Goal: Communication & Community: Answer question/provide support

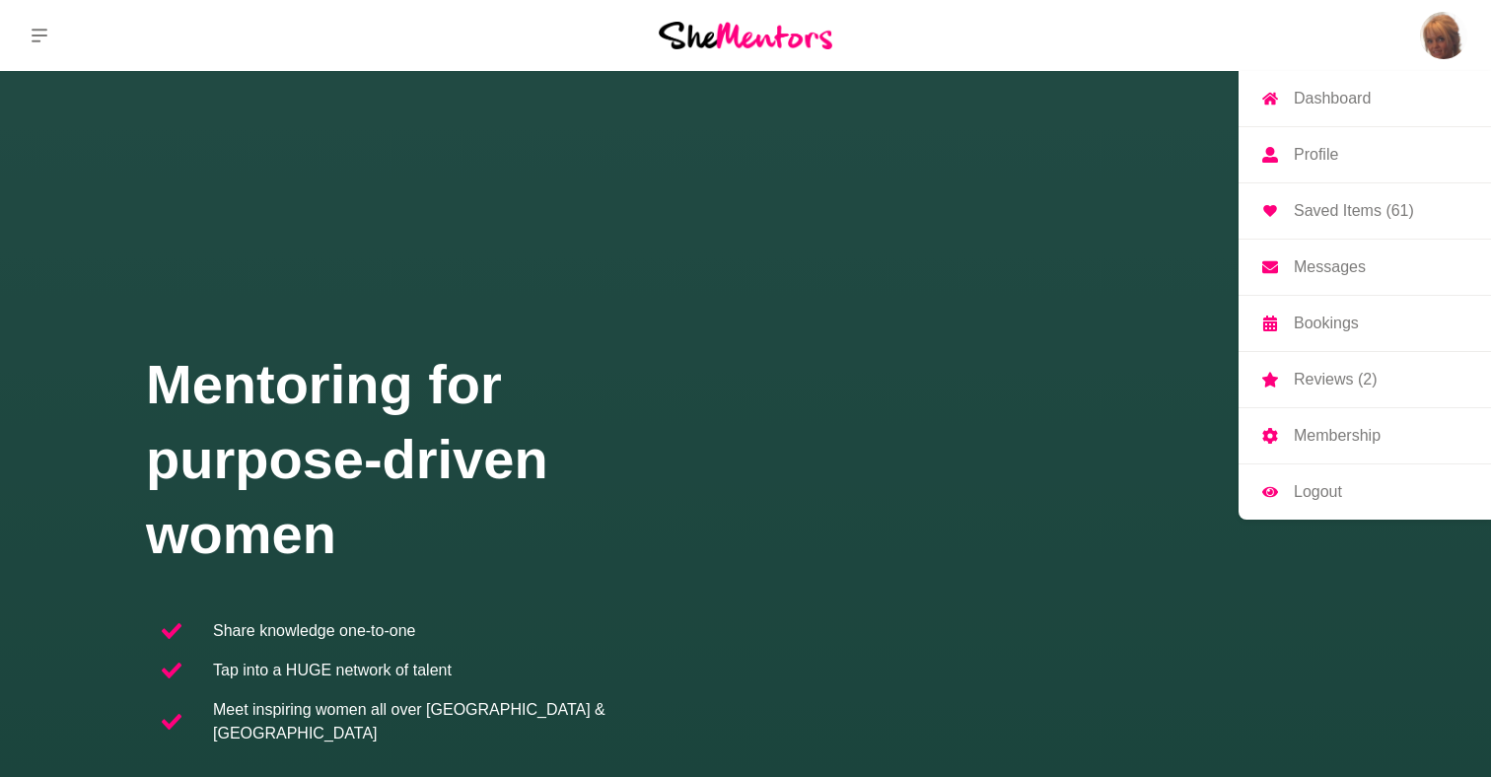
click at [1334, 264] on p "Messages" at bounding box center [1329, 267] width 72 height 16
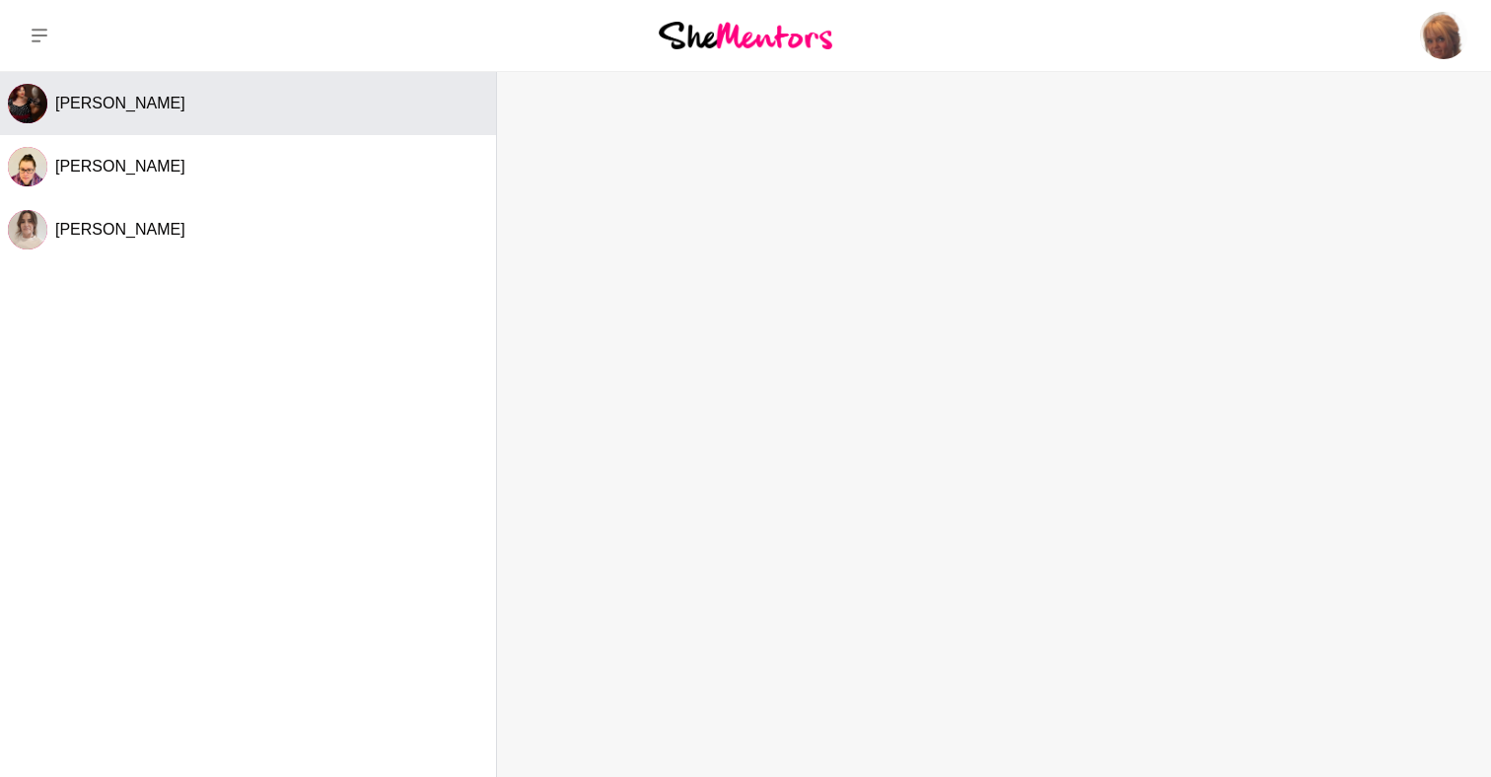
click at [174, 115] on button "[PERSON_NAME]" at bounding box center [248, 103] width 496 height 63
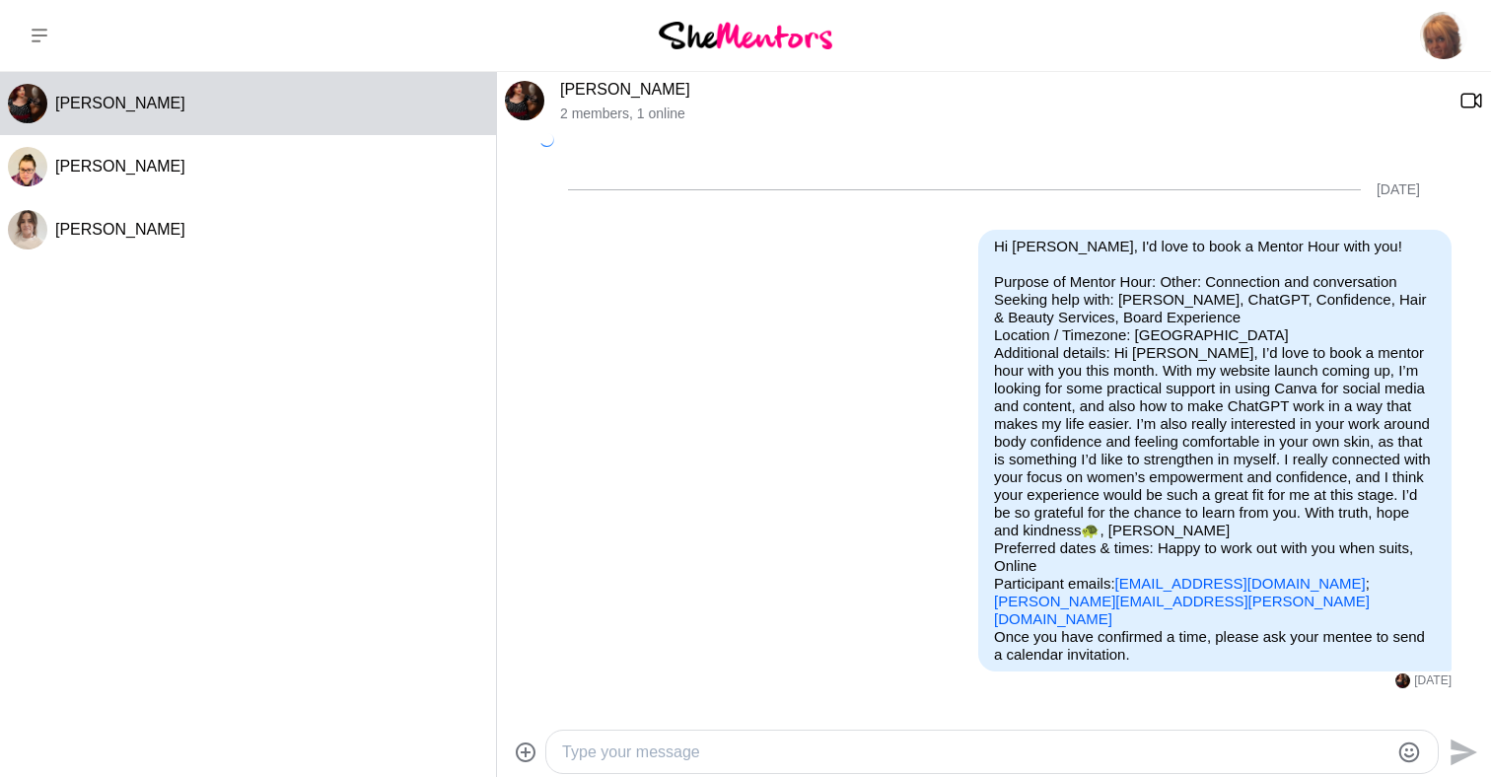
scroll to position [289, 0]
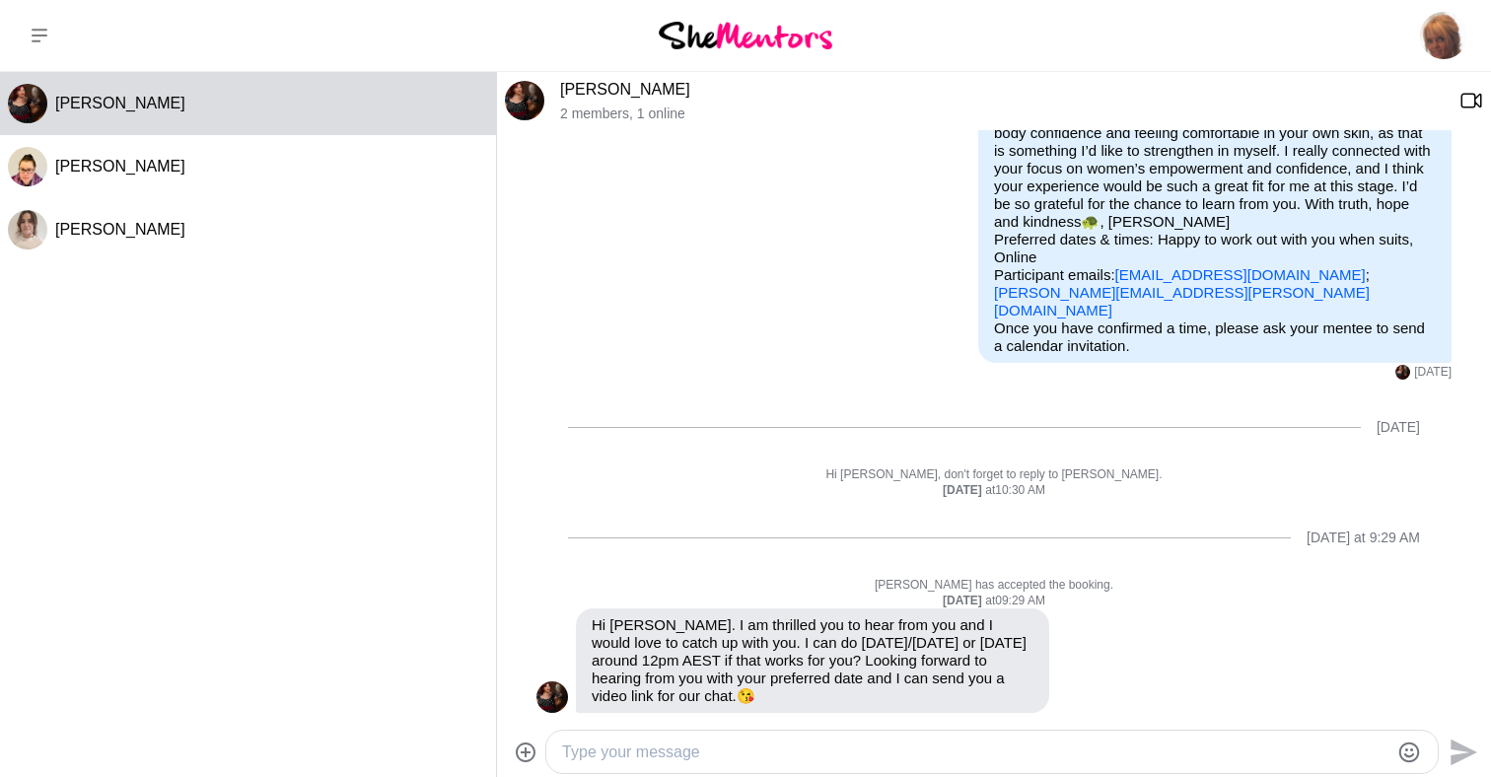
click at [874, 760] on textarea "Type your message" at bounding box center [975, 752] width 826 height 24
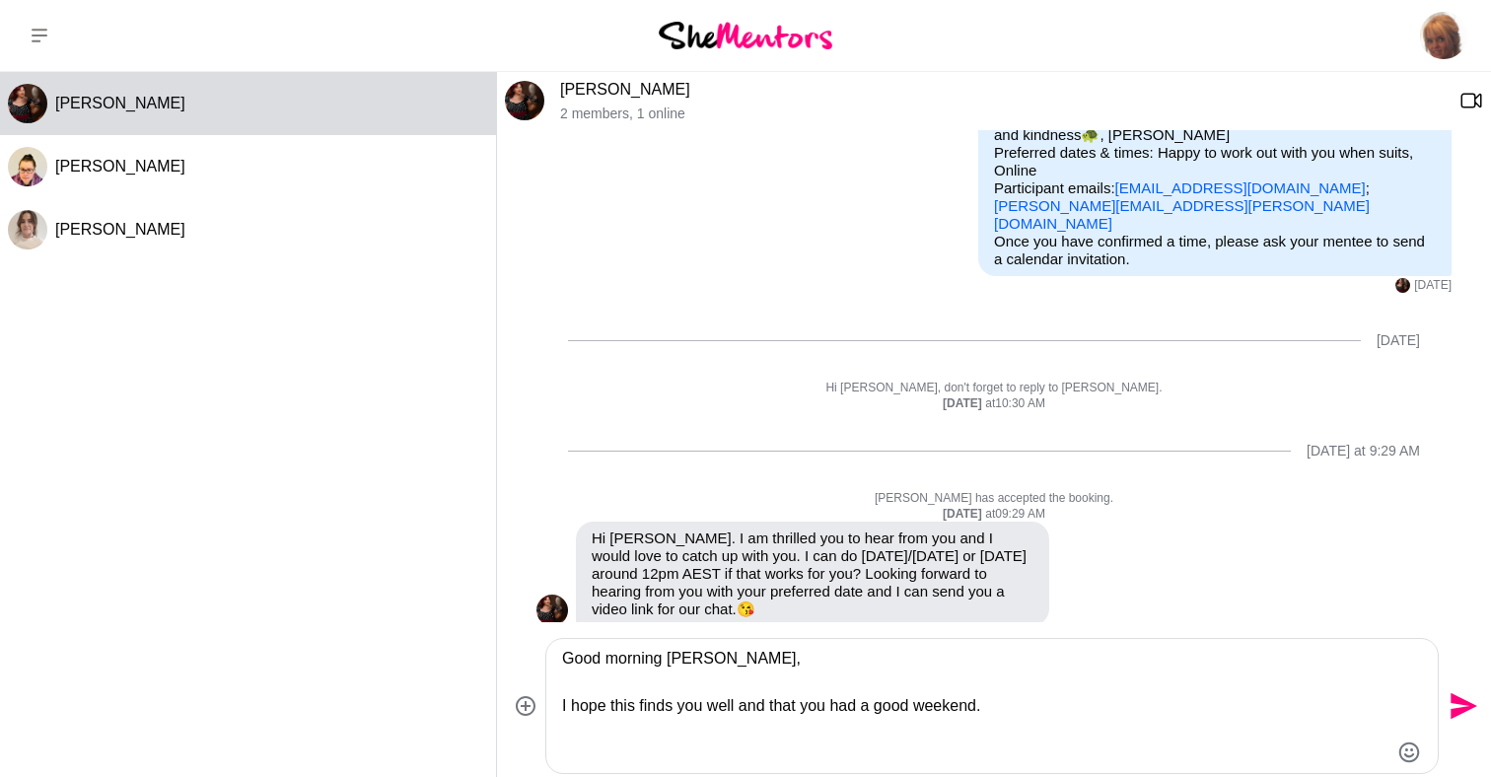
scroll to position [381, 0]
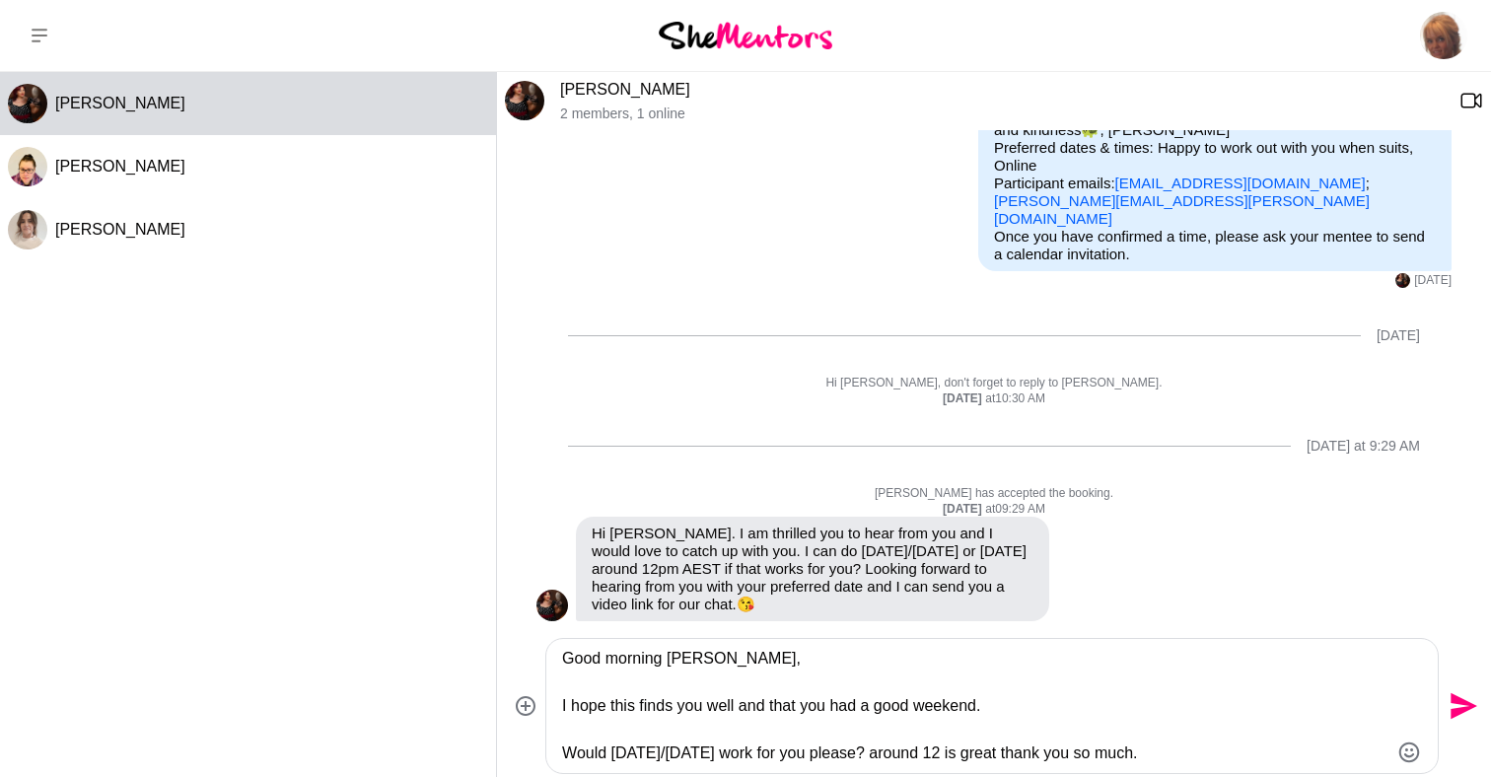
click at [563, 757] on textarea "Good morning [PERSON_NAME], I hope this finds you well and that you had a good …" at bounding box center [975, 706] width 826 height 118
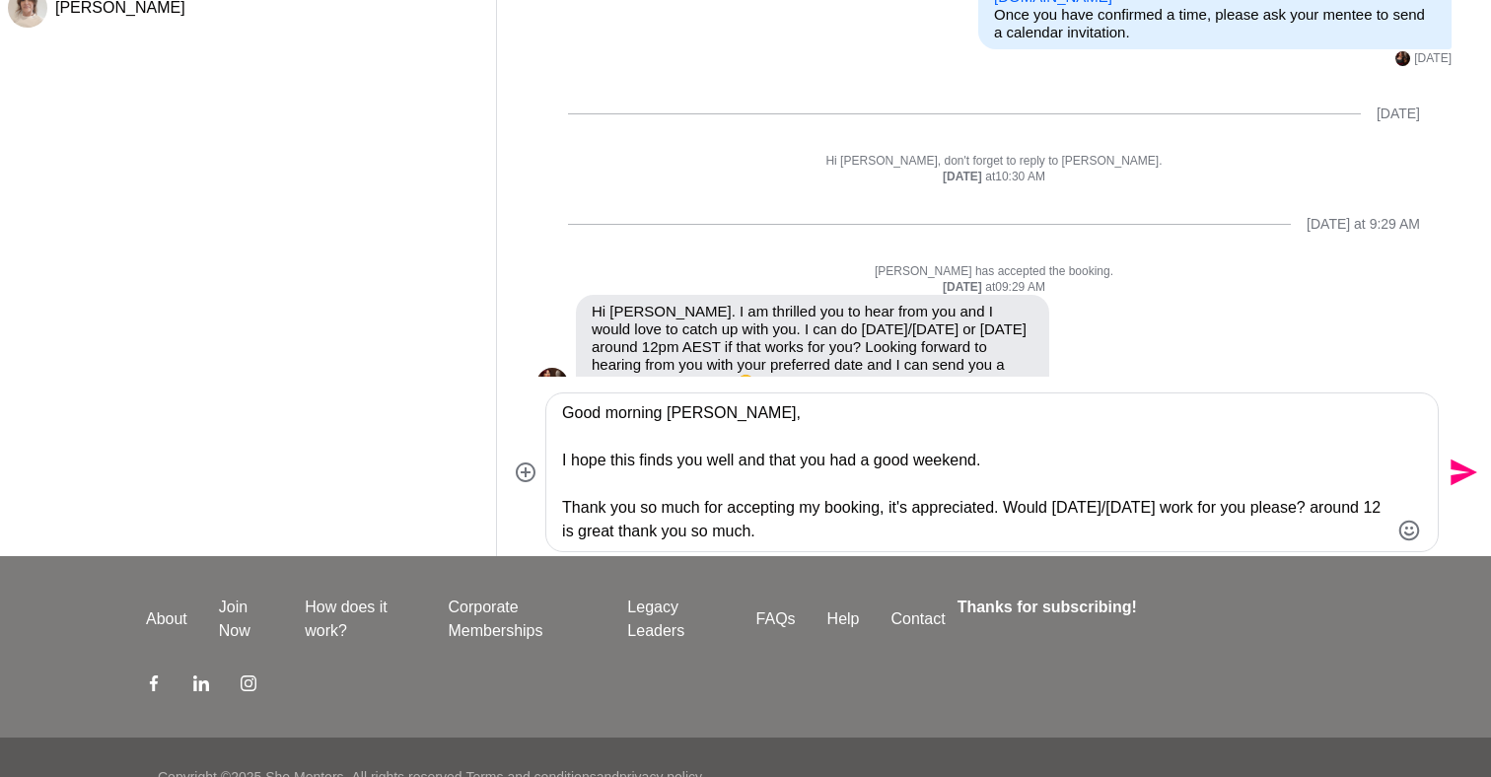
scroll to position [231, 0]
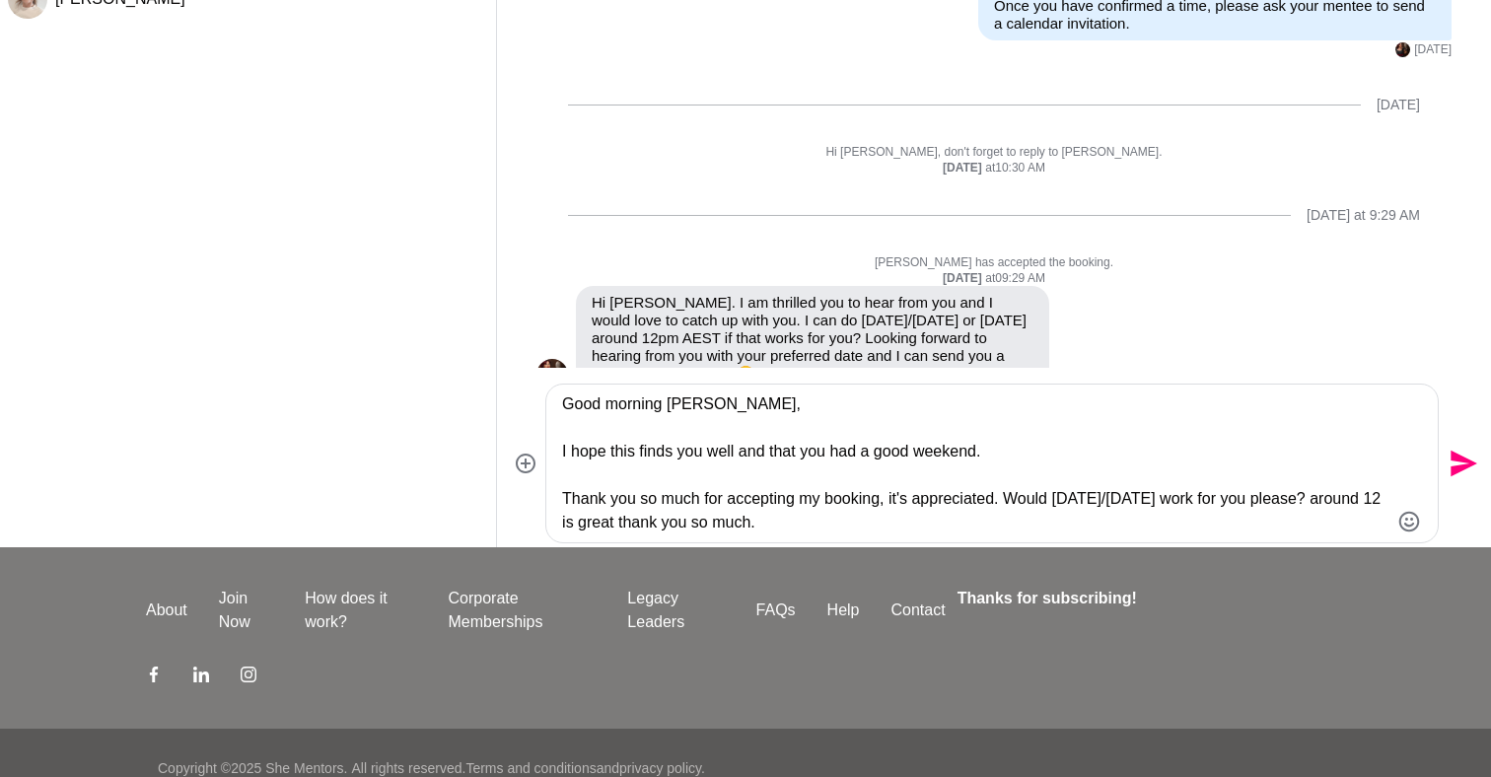
click at [869, 521] on textarea "Good morning [PERSON_NAME], I hope this finds you well and that you had a good …" at bounding box center [975, 463] width 826 height 142
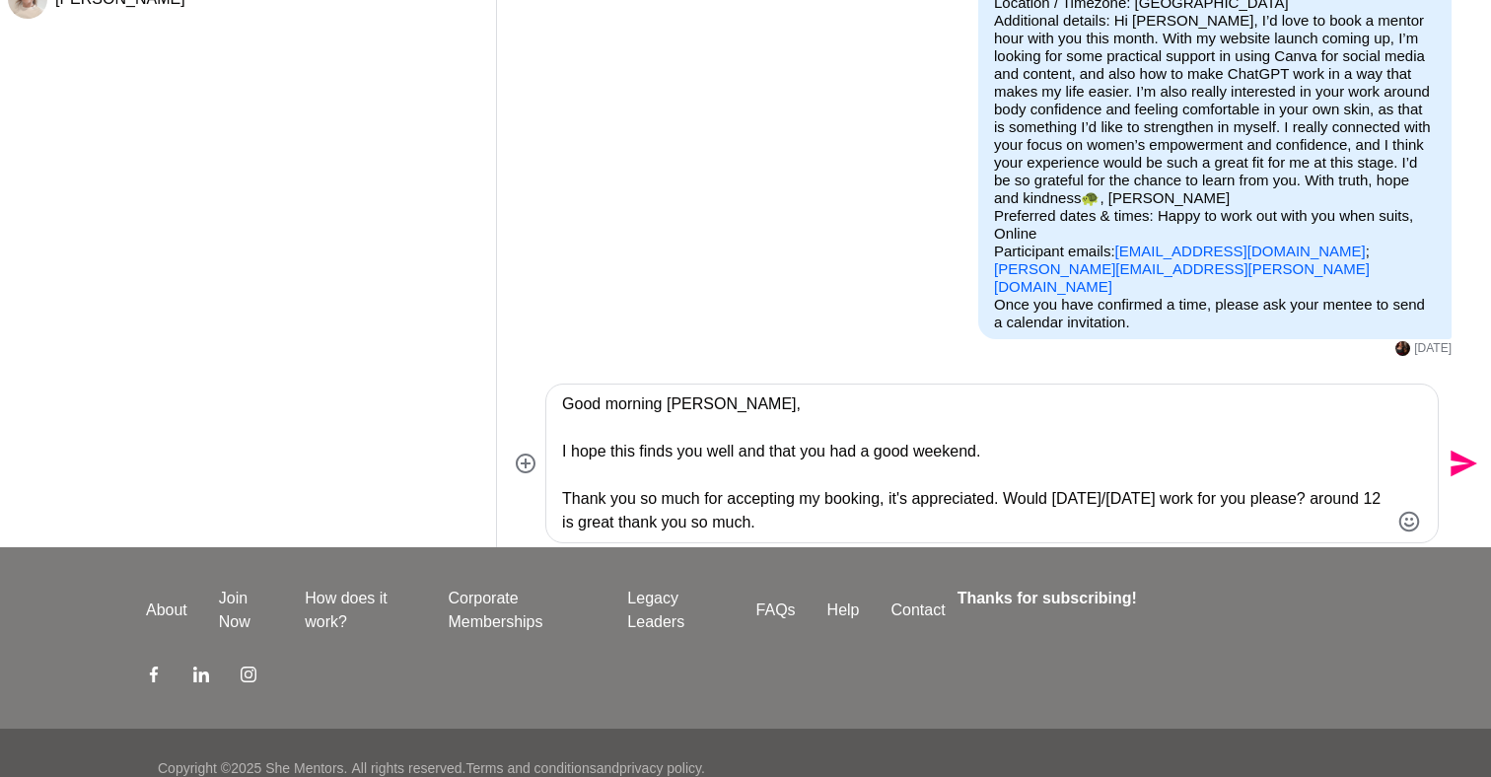
scroll to position [128, 0]
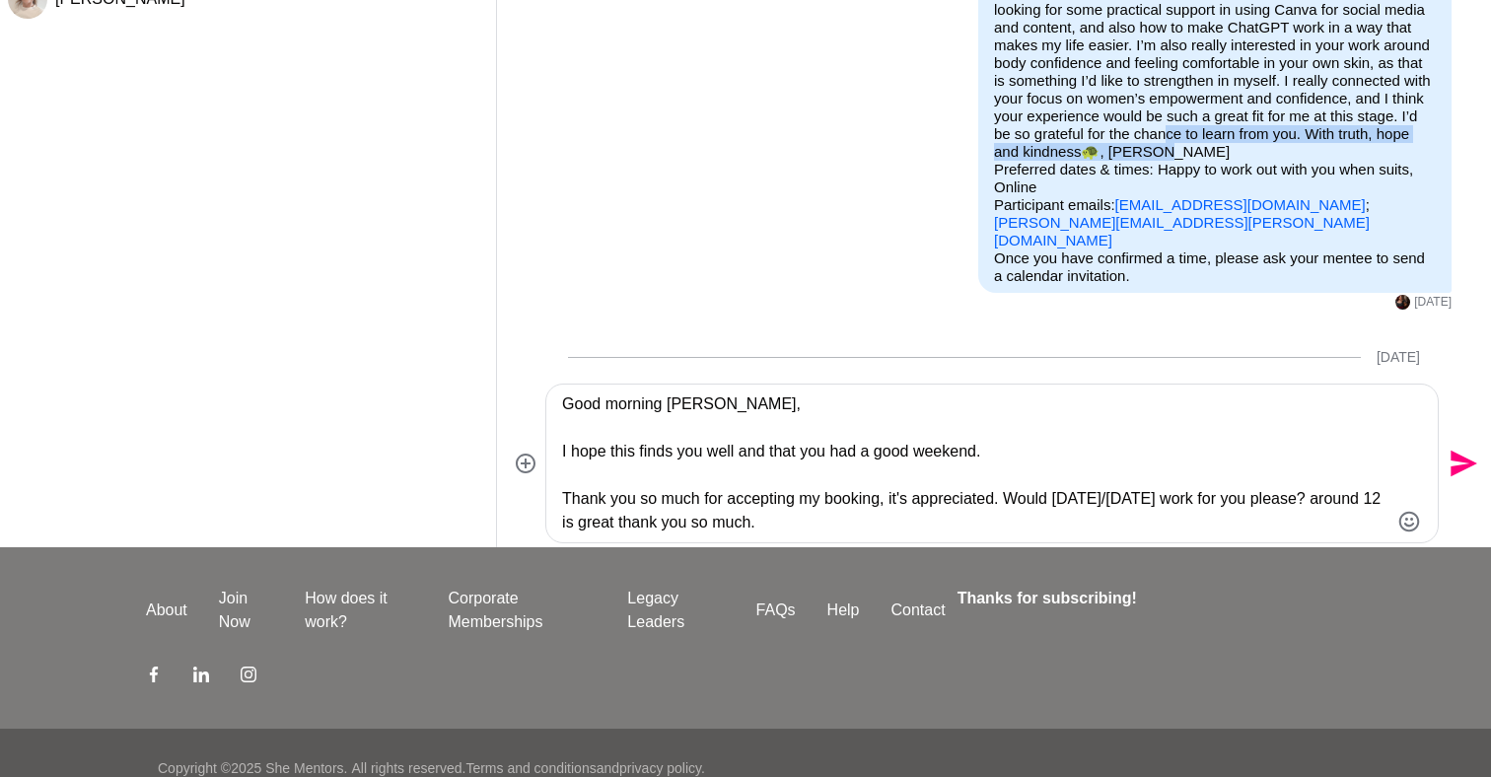
drag, startPoint x: 1348, startPoint y: 153, endPoint x: 1066, endPoint y: 158, distance: 282.0
click at [1066, 158] on p "Purpose of Mentor Hour: Other: Connection and conversation Seeking help with: […" at bounding box center [1215, 72] width 442 height 355
copy p "With truth, hope and kindness 🐢 , [PERSON_NAME]"
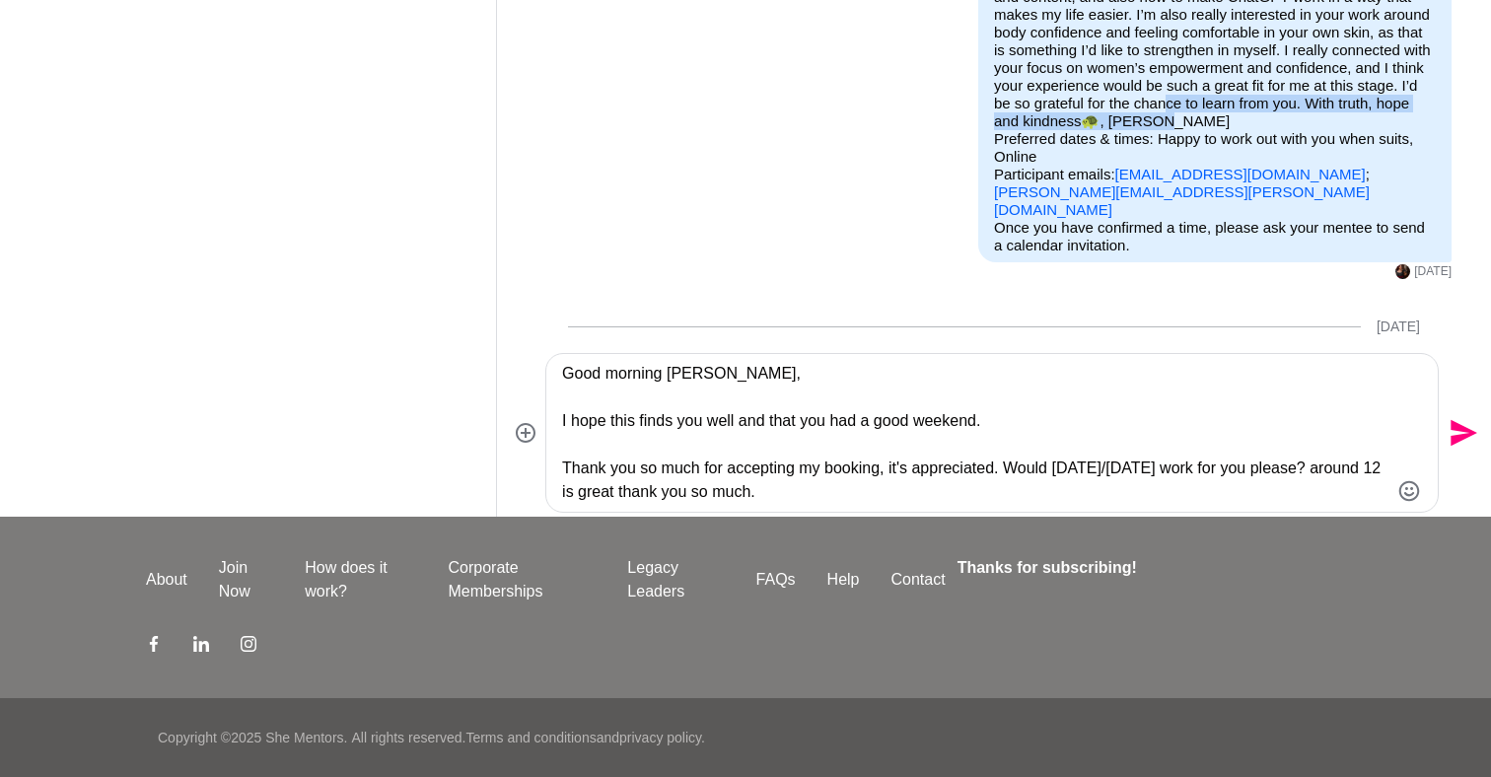
scroll to position [261, 0]
click at [885, 492] on textarea "Good morning [PERSON_NAME], I hope this finds you well and that you had a good …" at bounding box center [975, 433] width 826 height 142
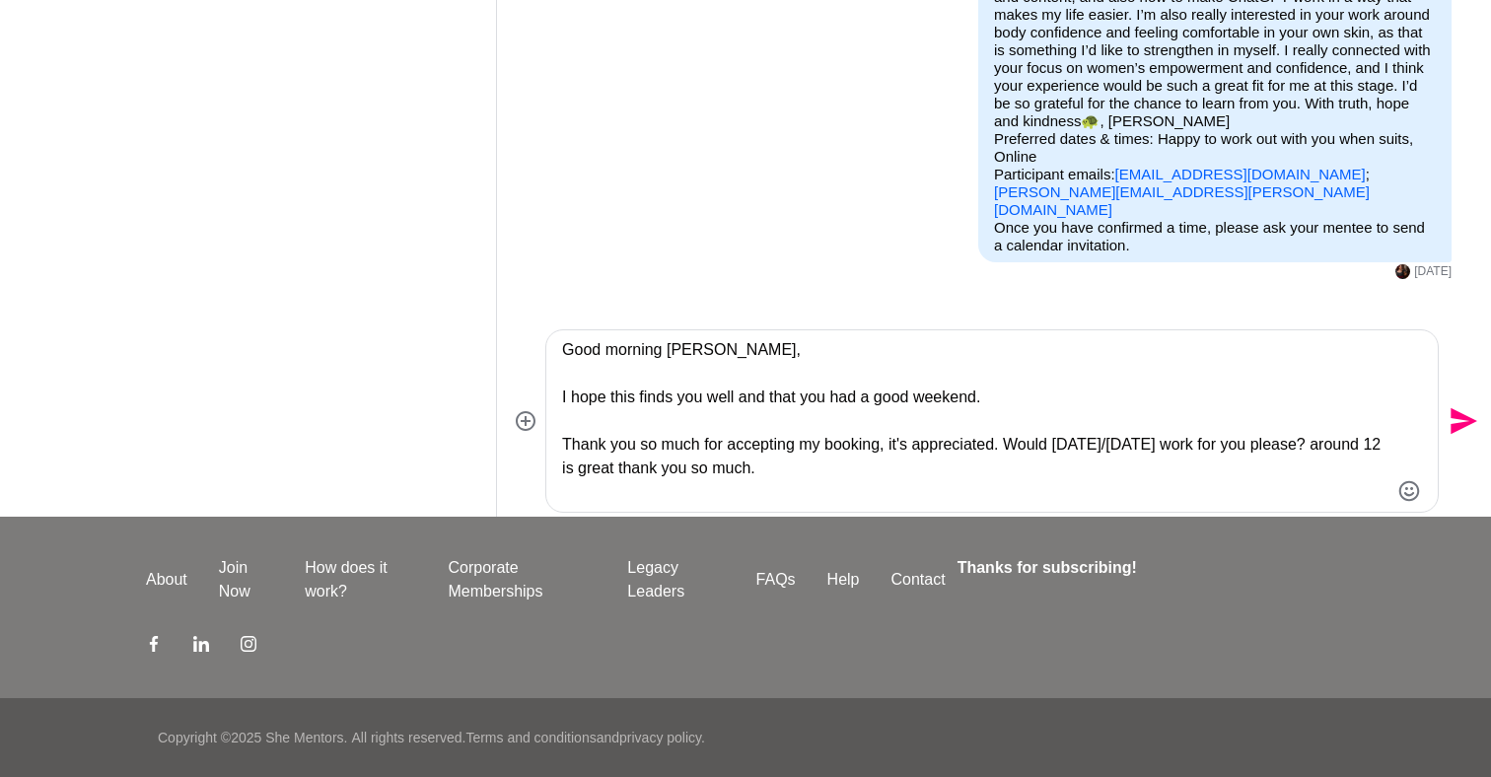
paste textarea "With truth, hope and kindness 🐢, [PERSON_NAME]"
click at [812, 493] on textarea "Good morning [PERSON_NAME], I hope this finds you well and that you had a good …" at bounding box center [975, 421] width 826 height 166
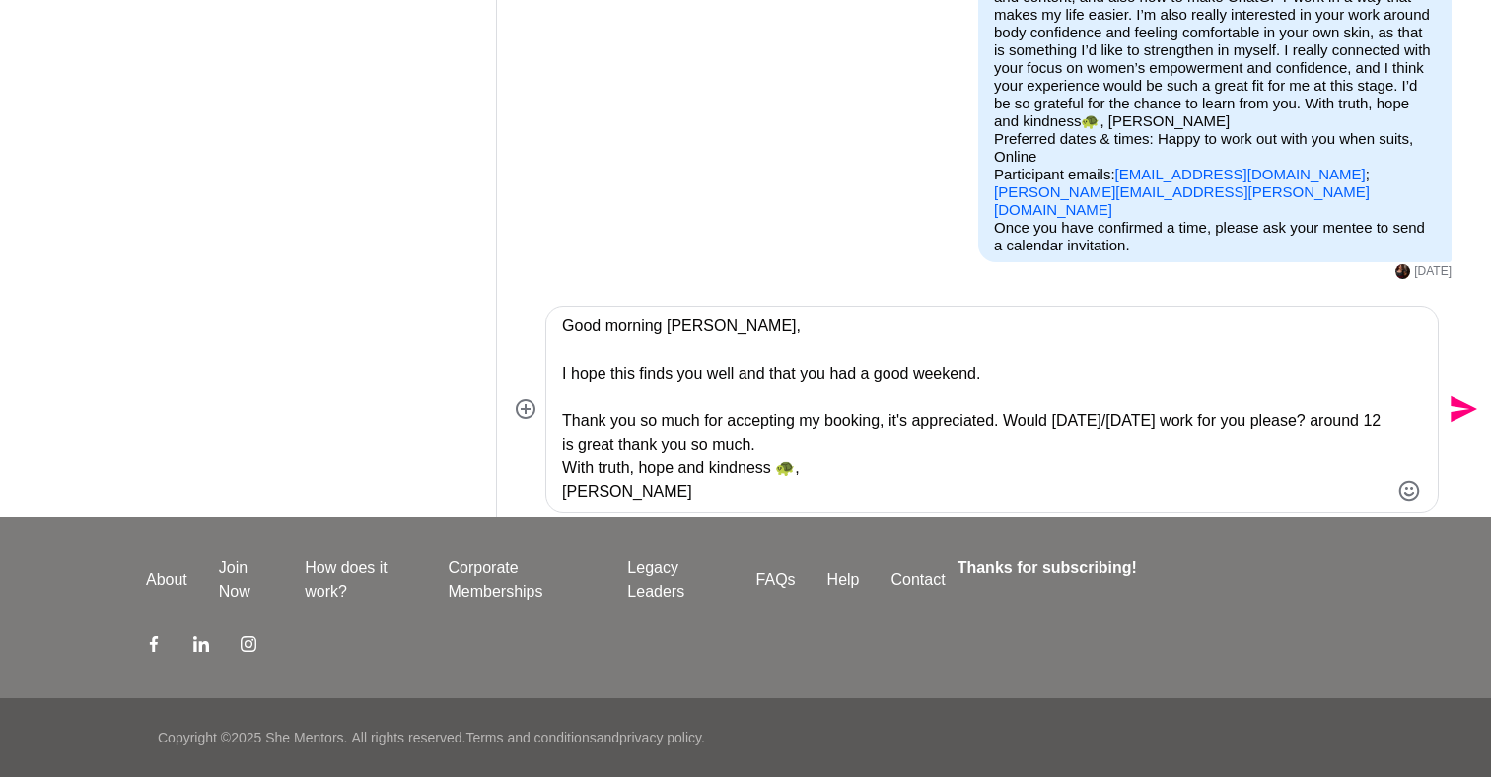
click at [859, 454] on textarea "Good morning [PERSON_NAME], I hope this finds you well and that you had a good …" at bounding box center [975, 409] width 826 height 189
click at [863, 442] on textarea "Good morning [PERSON_NAME], I hope this finds you well and that you had a good …" at bounding box center [975, 409] width 826 height 189
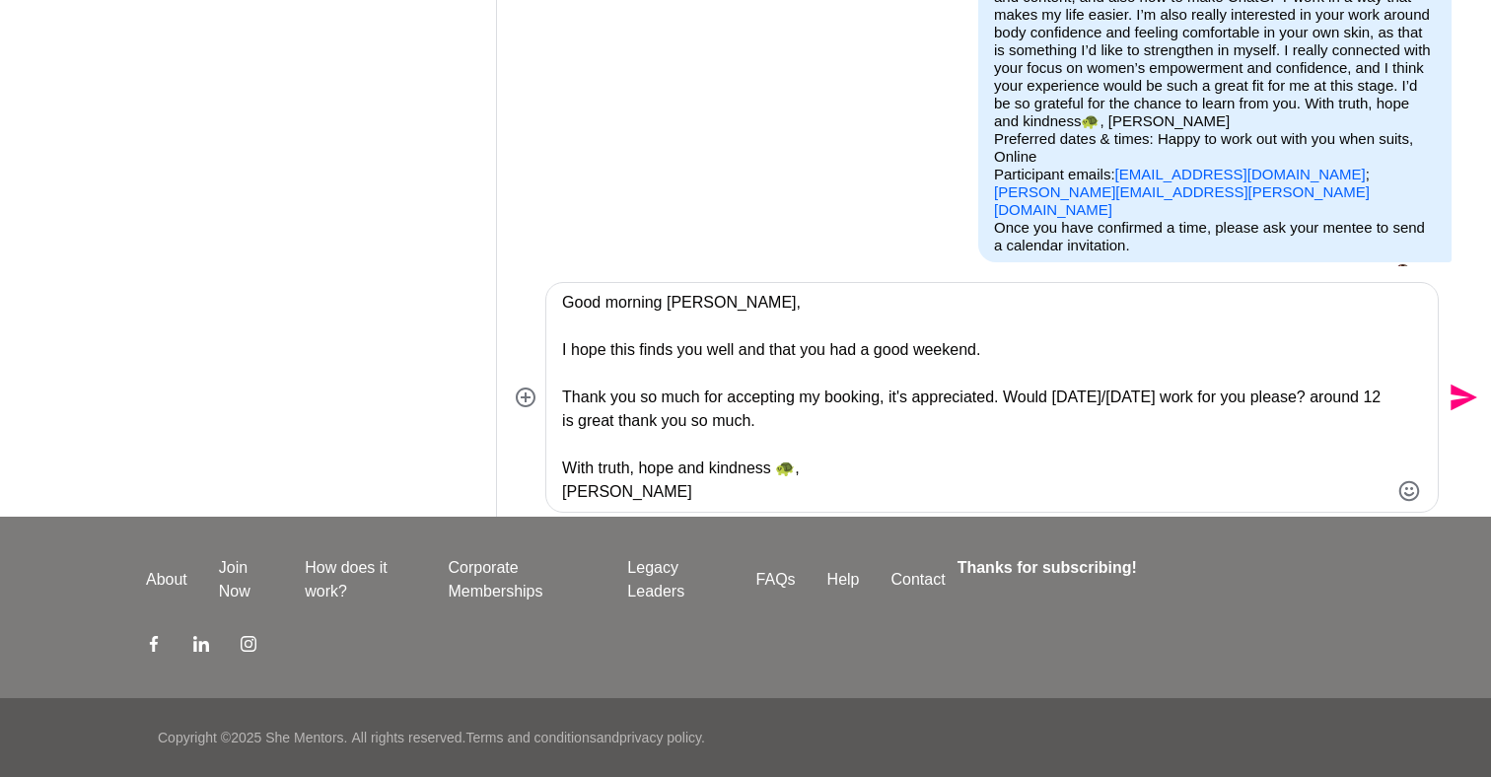
type textarea "Good morning [PERSON_NAME], I hope this finds you well and that you had a good …"
click at [1462, 394] on icon "Send" at bounding box center [1463, 398] width 27 height 27
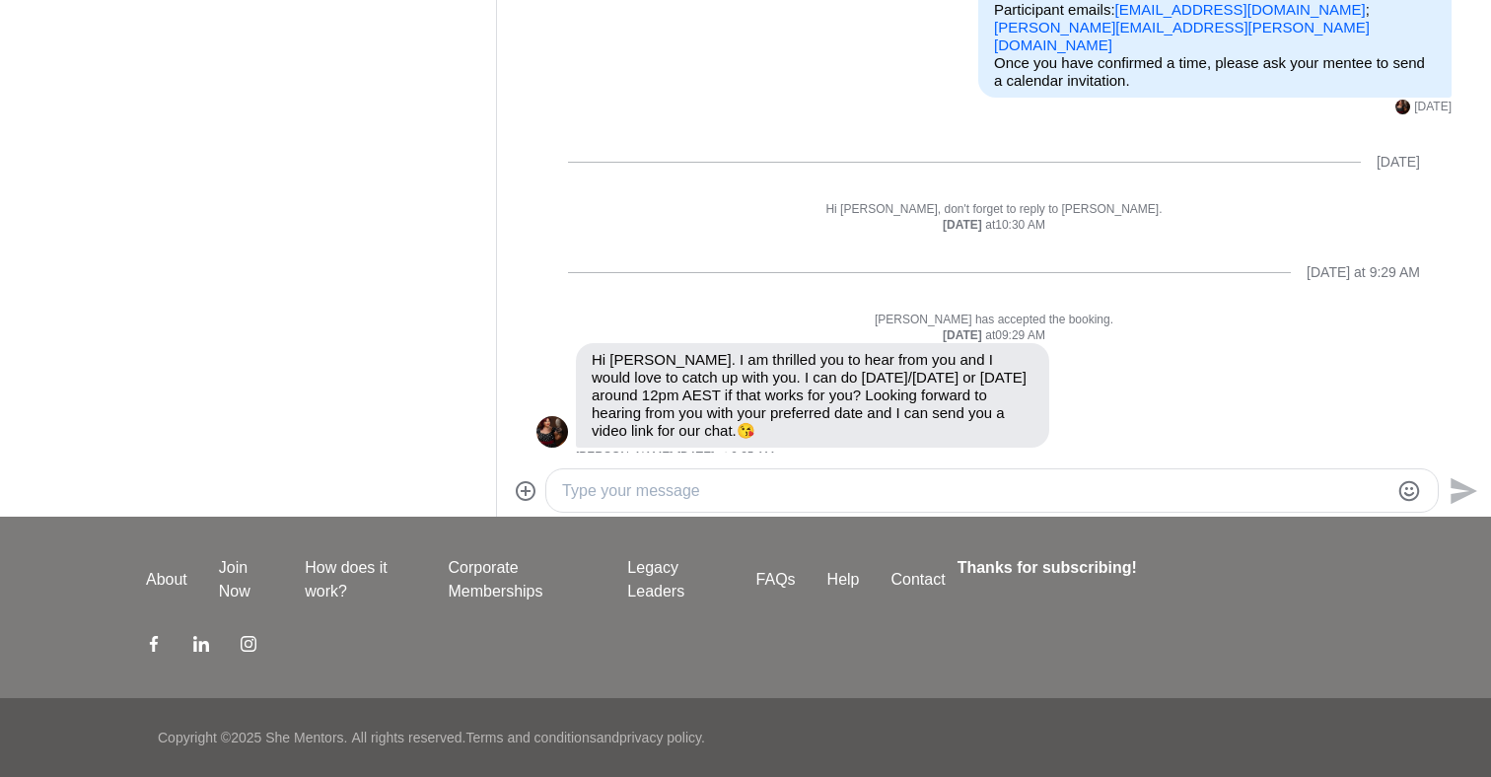
scroll to position [0, 0]
